Goal: Check status: Check status

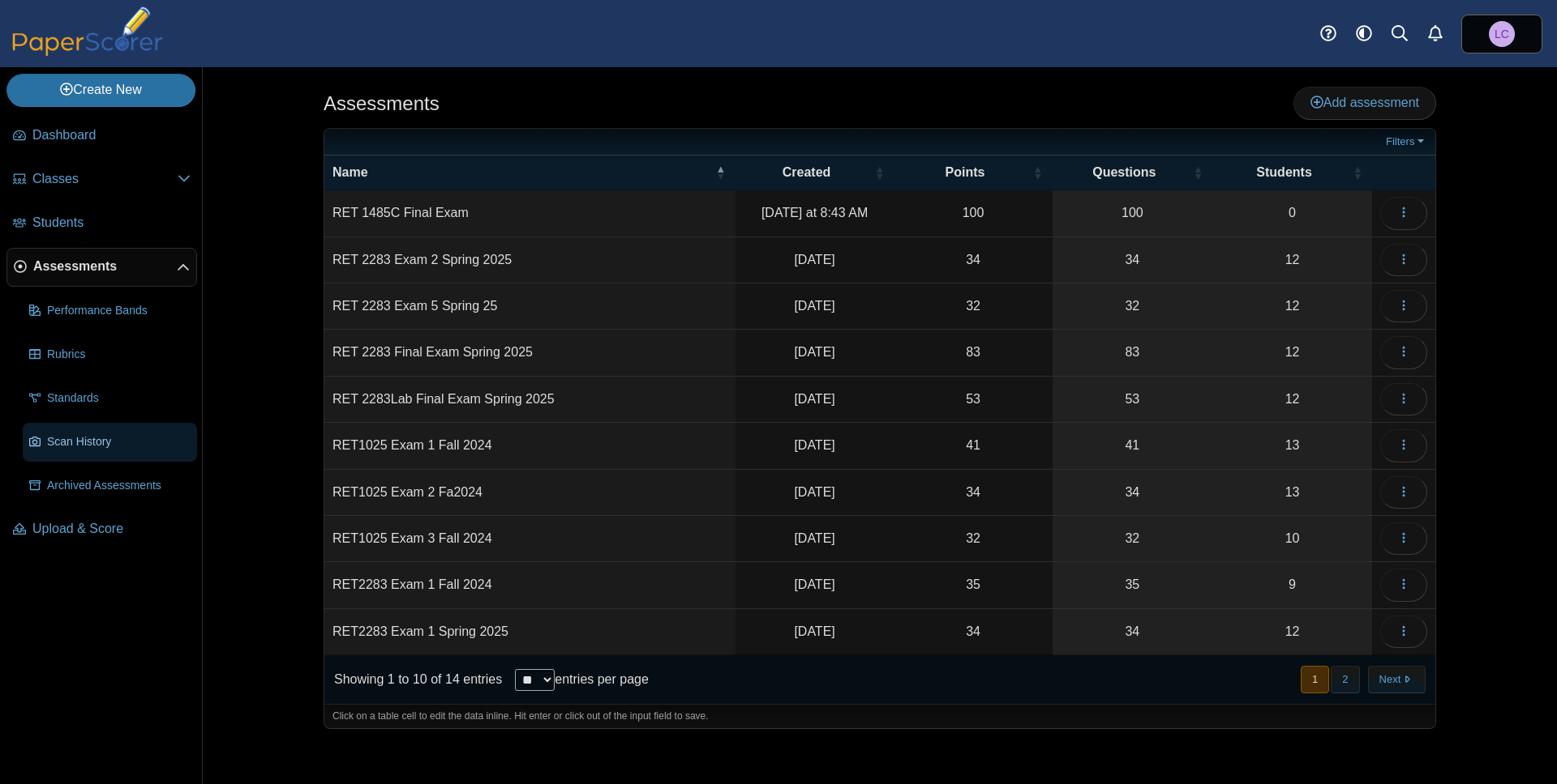
click at [100, 442] on span "Scan History" at bounding box center [118, 443] width 143 height 16
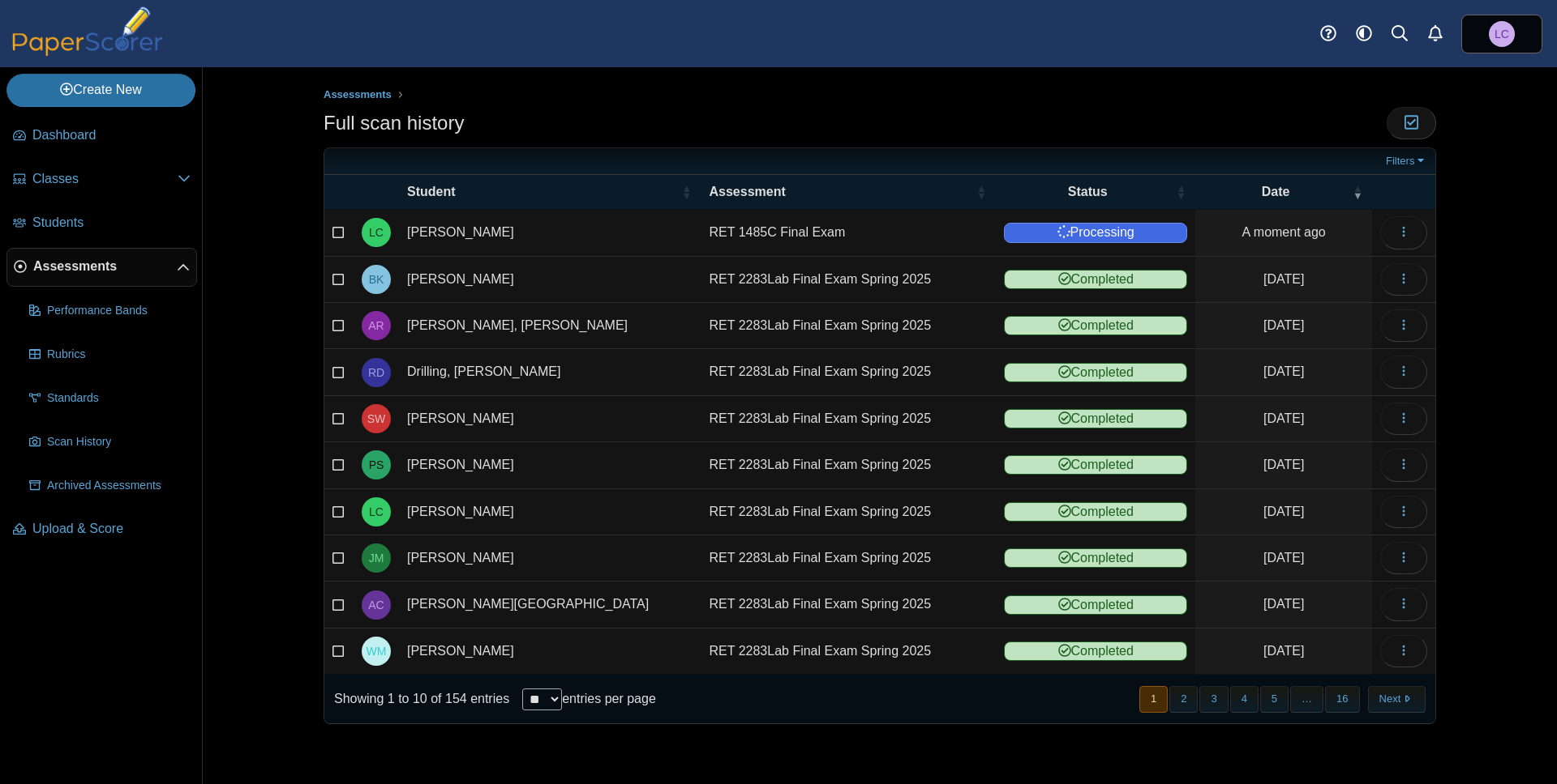
click at [910, 108] on div "Full scan history Moderation 0" at bounding box center [879, 125] width 1112 height 37
click at [1038, 120] on div "Full scan history Moderation 0" at bounding box center [879, 125] width 1112 height 37
